Goal: Register for event/course: Sign up to attend an event or enroll in a course

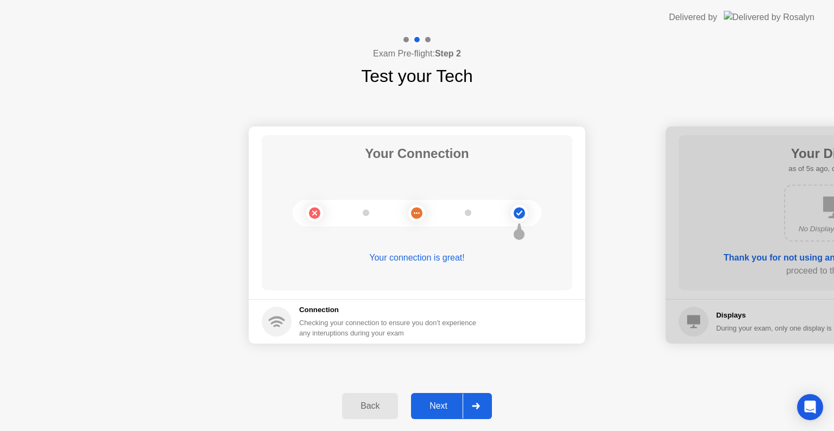
click at [431, 393] on button "Next" at bounding box center [451, 406] width 81 height 26
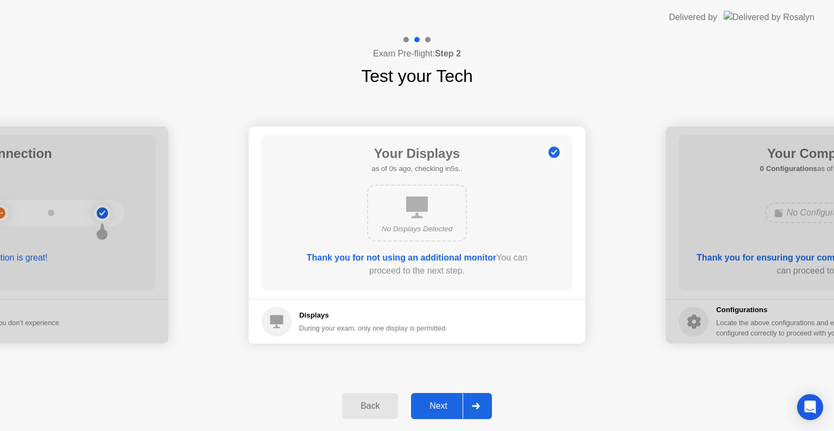
click at [431, 393] on button "Next" at bounding box center [451, 406] width 81 height 26
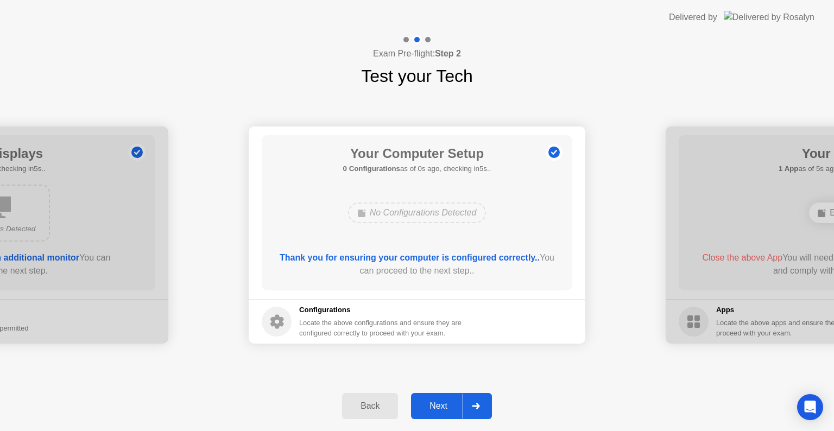
click at [431, 393] on button "Next" at bounding box center [451, 406] width 81 height 26
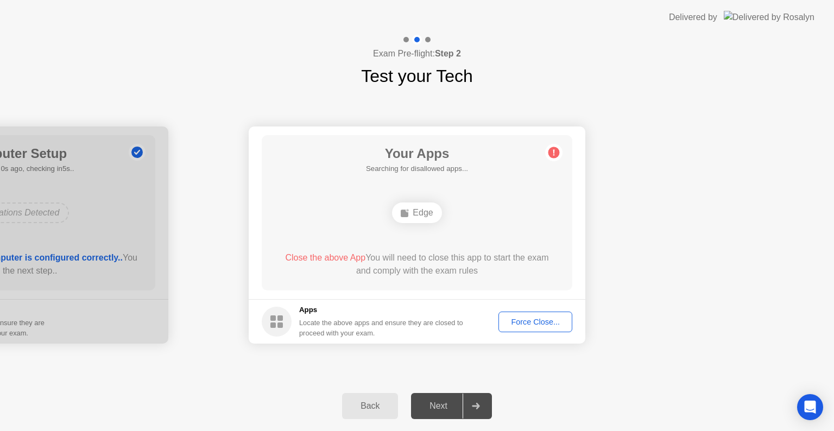
click at [515, 325] on div "Force Close..." at bounding box center [535, 321] width 66 height 9
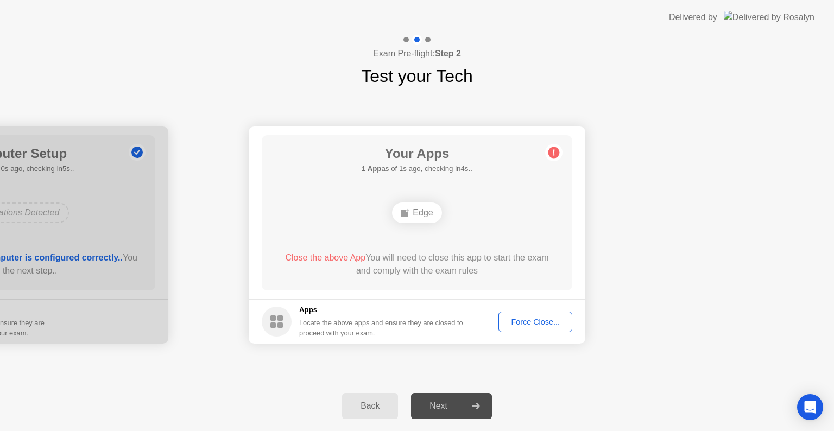
click at [533, 320] on div "Force Close..." at bounding box center [535, 321] width 66 height 9
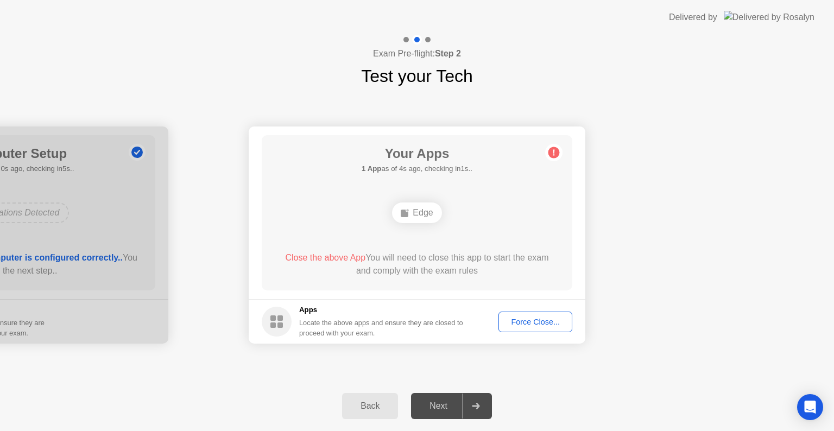
click at [526, 321] on div "Force Close..." at bounding box center [535, 321] width 66 height 9
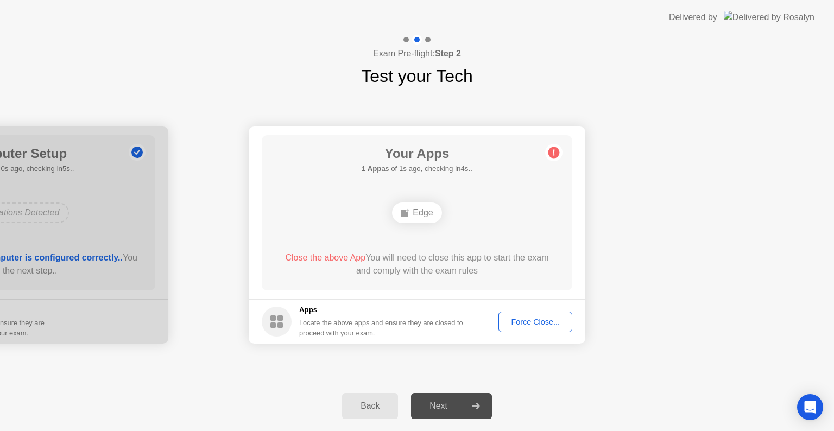
click at [523, 321] on div "Force Close..." at bounding box center [535, 321] width 66 height 9
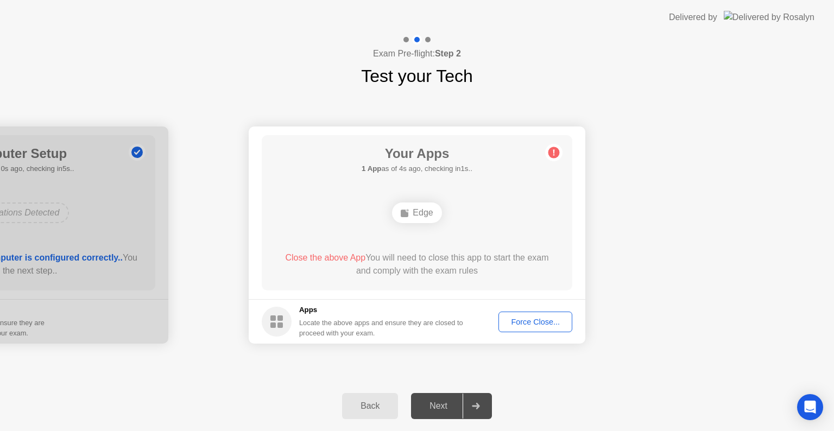
click at [526, 323] on div "Force Close..." at bounding box center [535, 321] width 66 height 9
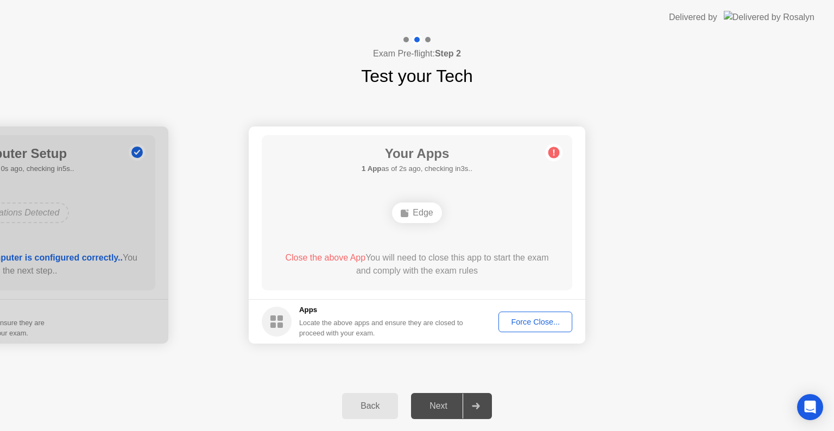
click at [537, 321] on div "Force Close..." at bounding box center [535, 321] width 66 height 9
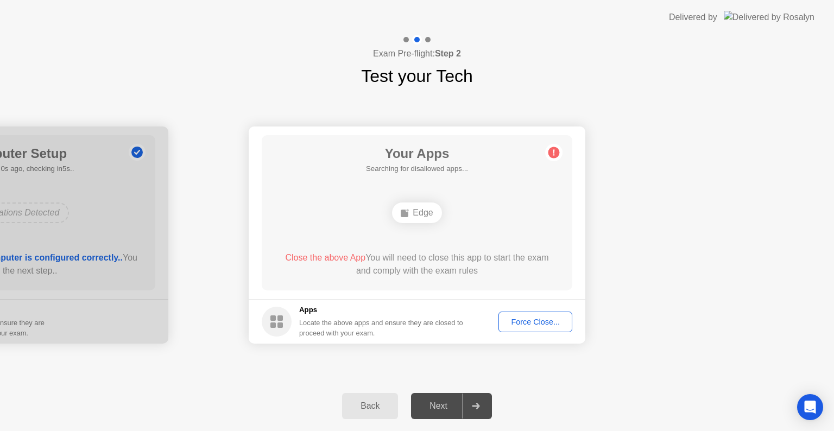
click at [525, 320] on div "Force Close..." at bounding box center [535, 321] width 66 height 9
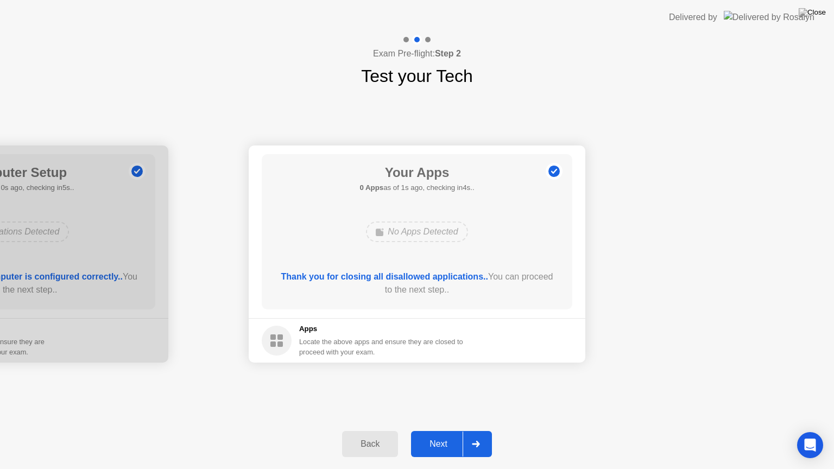
click at [447, 430] on button "Next" at bounding box center [451, 444] width 81 height 26
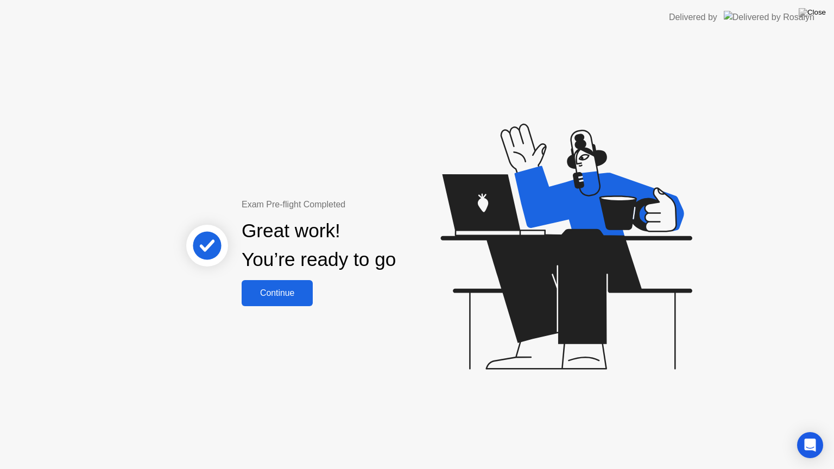
click at [291, 285] on button "Continue" at bounding box center [277, 293] width 71 height 26
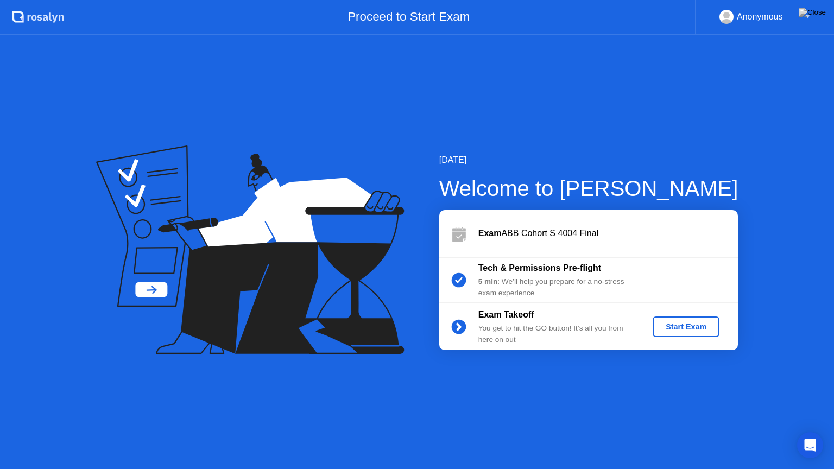
click at [664, 328] on div "Start Exam" at bounding box center [686, 326] width 58 height 9
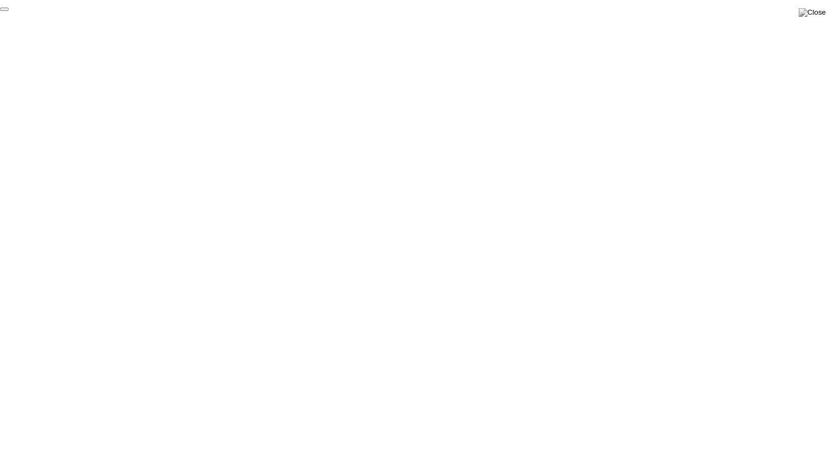
click div "End Proctoring Session"
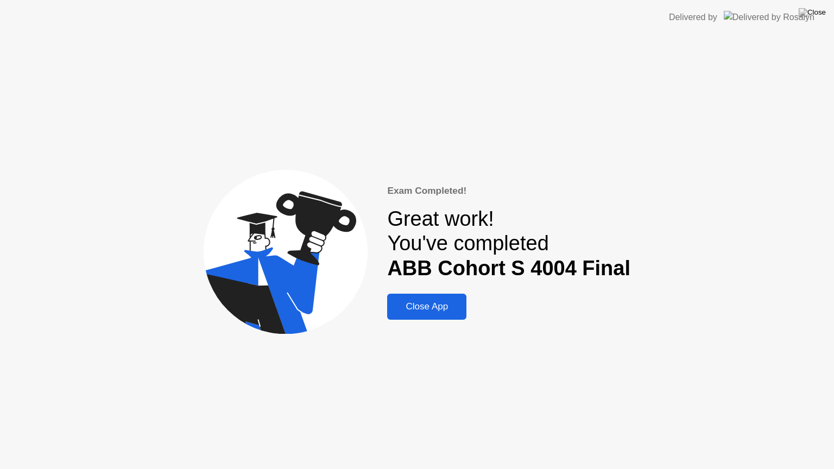
click at [454, 302] on div "Close App" at bounding box center [426, 306] width 73 height 11
